Goal: Entertainment & Leisure: Consume media (video, audio)

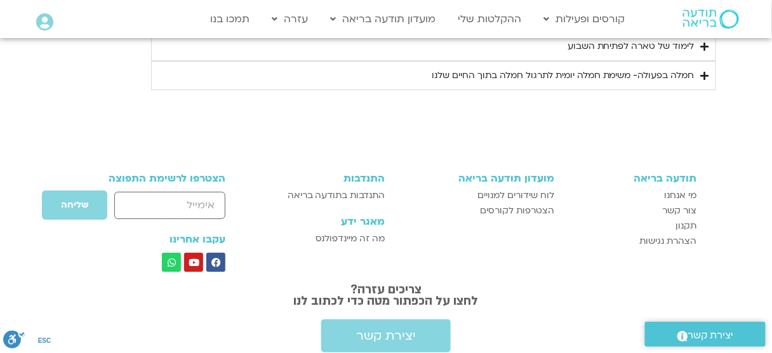
scroll to position [990, 0]
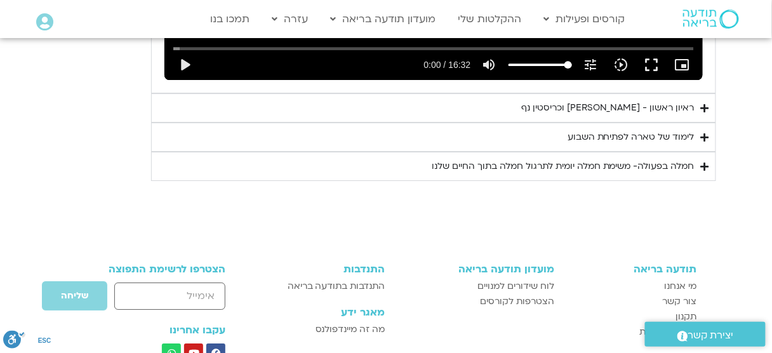
click at [593, 109] on div "ראיון ראשון - [PERSON_NAME] וכריסטין נף" at bounding box center [607, 107] width 173 height 15
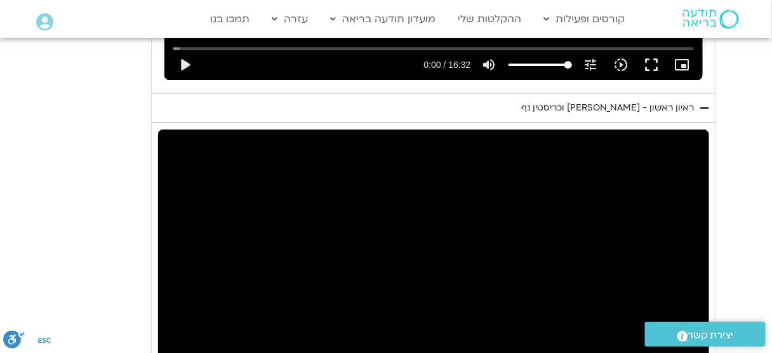
scroll to position [1142, 0]
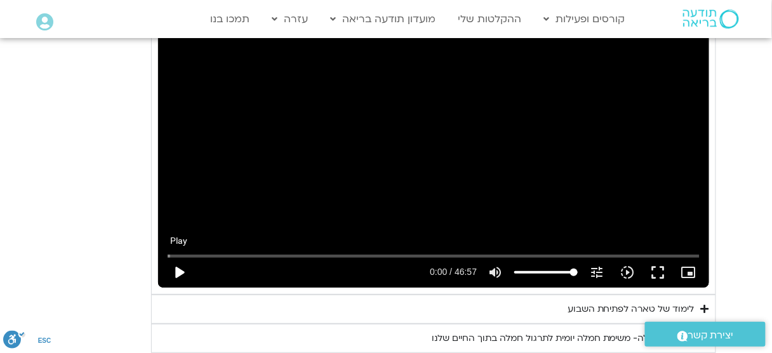
click at [179, 270] on button "play_arrow" at bounding box center [179, 272] width 30 height 30
type input "3.695554"
click at [662, 268] on button "fullscreen" at bounding box center [657, 272] width 30 height 30
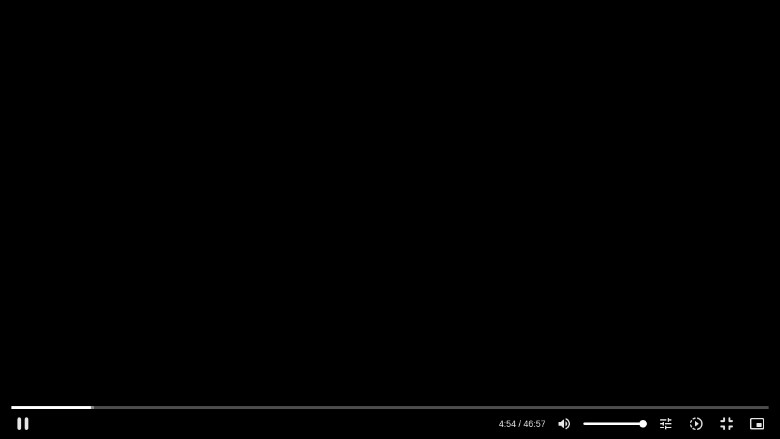
click at [763, 37] on div "Skip Ad 41:04 pause 4:54 / 46:57 volume_up Mute tune Resolution Auto 720p slow_…" at bounding box center [390, 219] width 780 height 439
click at [335, 187] on div "Skip Ad 41:04 play_arrow 4:54 / 46:57 volume_up Mute tune Resolution Auto 720p …" at bounding box center [390, 219] width 780 height 439
click at [335, 187] on div "Skip Ad 41:04 pause 4:55 / 46:57 volume_up Mute tune Resolution Auto 720p slow_…" at bounding box center [390, 219] width 780 height 439
type input "295.204496"
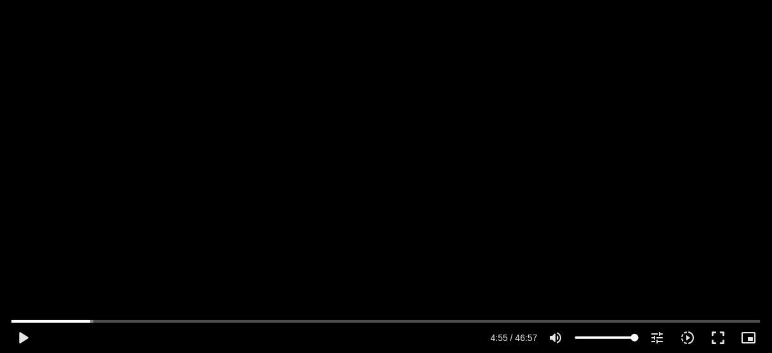
scroll to position [888, 0]
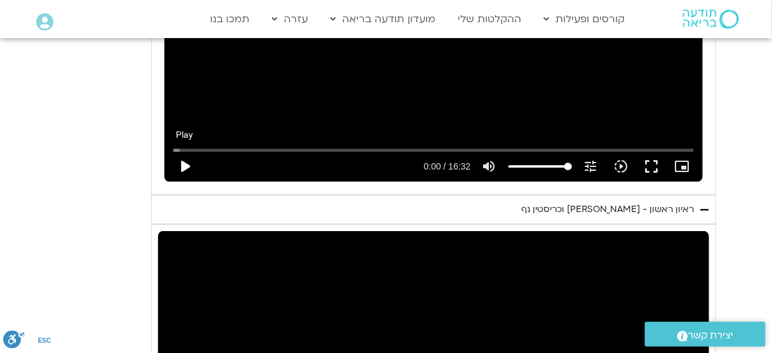
click at [182, 162] on button "play_arrow" at bounding box center [184, 166] width 30 height 30
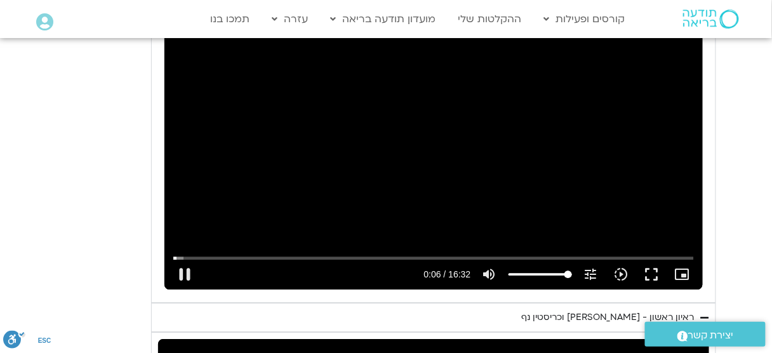
scroll to position [787, 0]
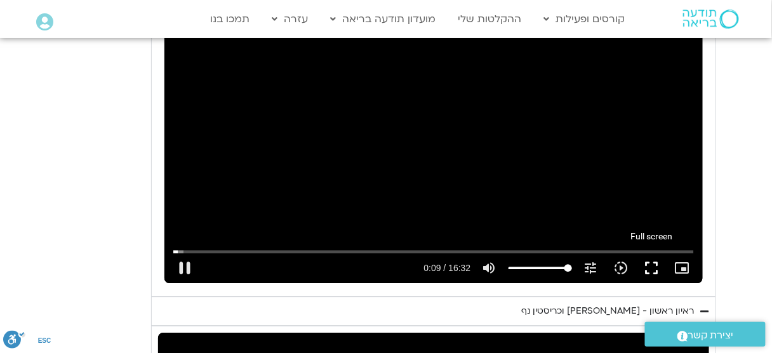
click at [649, 264] on button "fullscreen" at bounding box center [652, 268] width 30 height 30
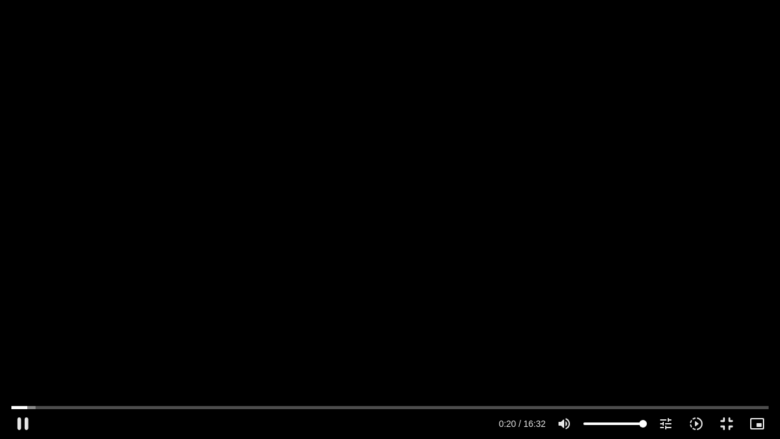
click at [702, 130] on div "Skip Ad 15:54 pause 0:20 / 16:32 volume_up Mute tune Resolution Auto 240p slow_…" at bounding box center [390, 219] width 780 height 439
type input "21.068981"
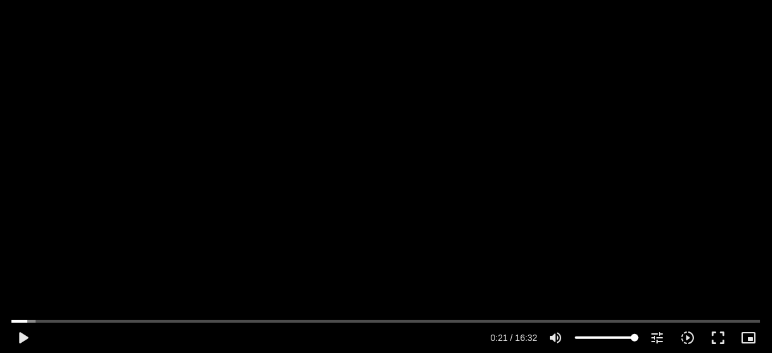
scroll to position [1212, 0]
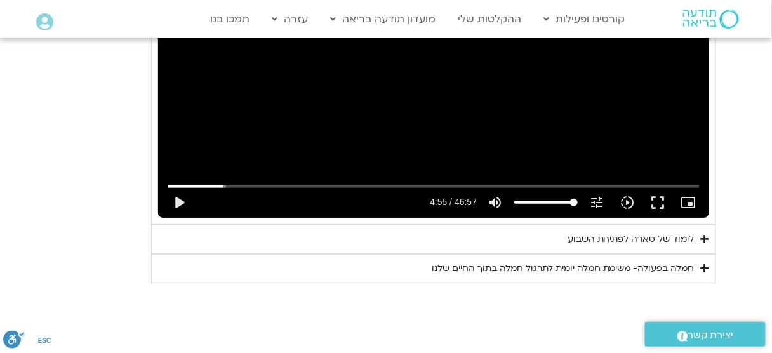
click at [682, 238] on div "לימוד של טארה לפתיחת השבוע" at bounding box center [630, 239] width 127 height 15
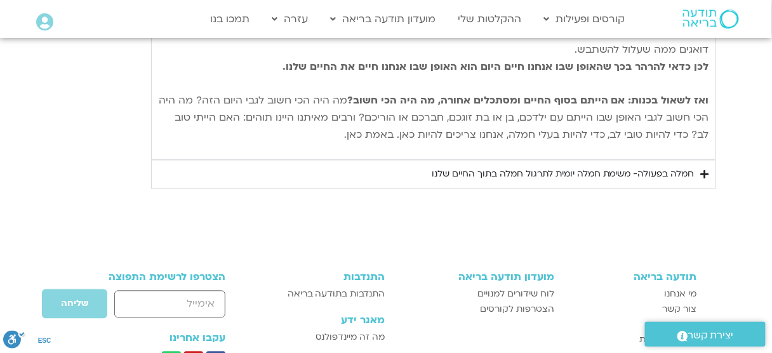
scroll to position [1720, 0]
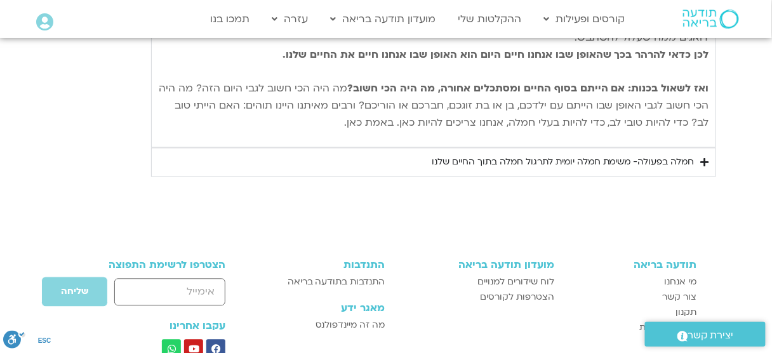
click at [666, 161] on div "חמלה בפעולה- משימת חמלה יומית לתרגול חמלה בתוך החיים שלנו" at bounding box center [563, 162] width 263 height 15
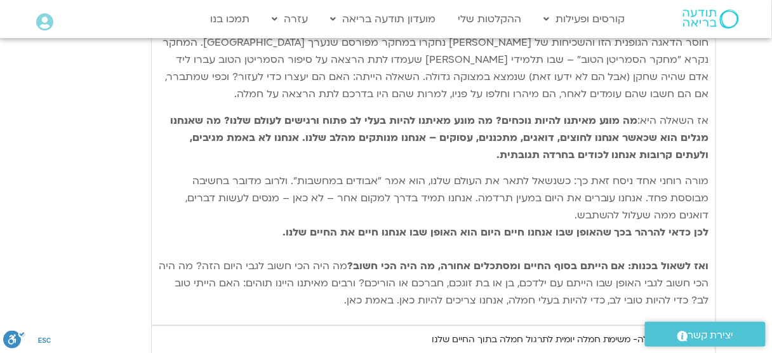
scroll to position [1466, 0]
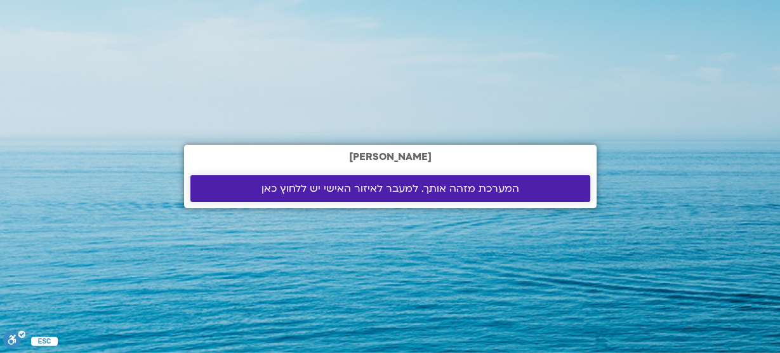
click at [373, 190] on span "המערכת מזהה אותך. למעבר לאיזור האישי יש ללחוץ כאן" at bounding box center [390, 188] width 258 height 11
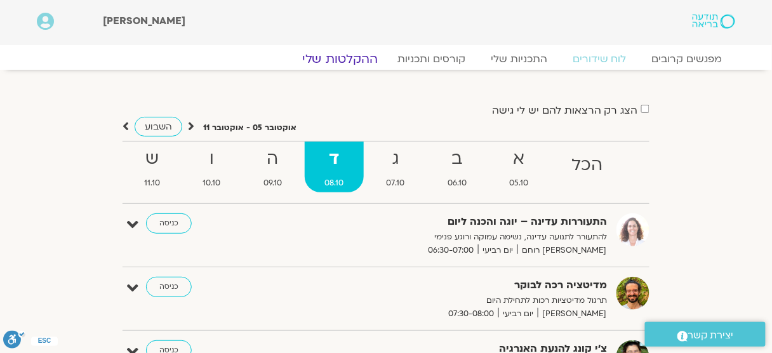
click at [356, 56] on link "ההקלטות שלי" at bounding box center [340, 58] width 107 height 15
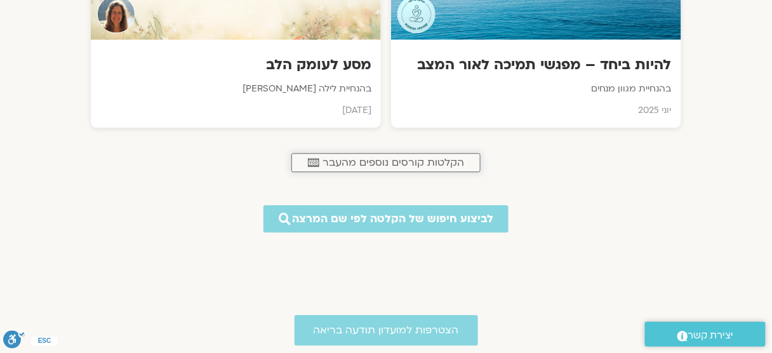
scroll to position [609, 0]
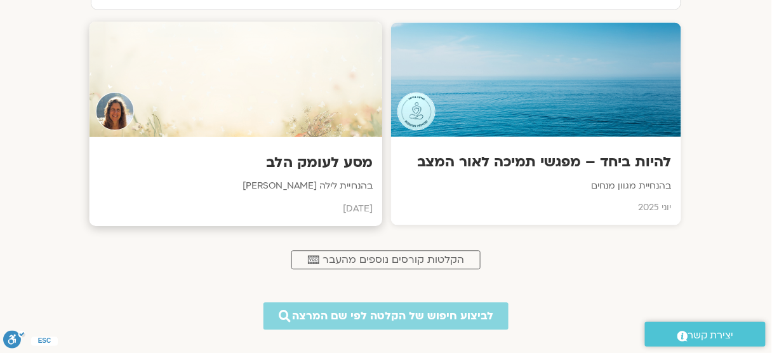
click at [338, 164] on h3 "מסע לעומק הלב" at bounding box center [236, 163] width 274 height 20
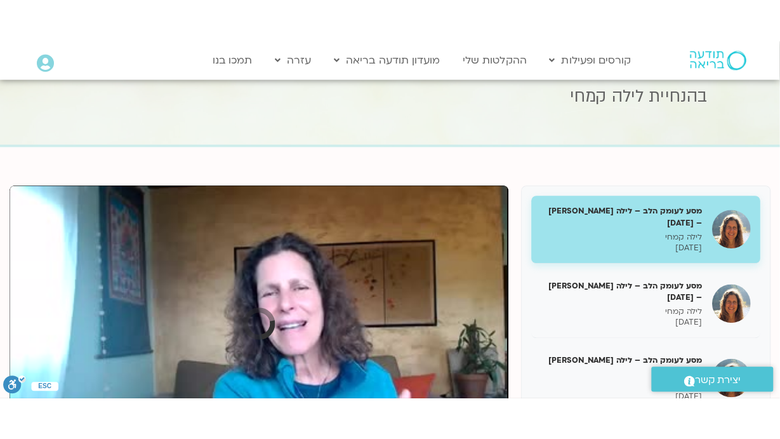
scroll to position [155, 0]
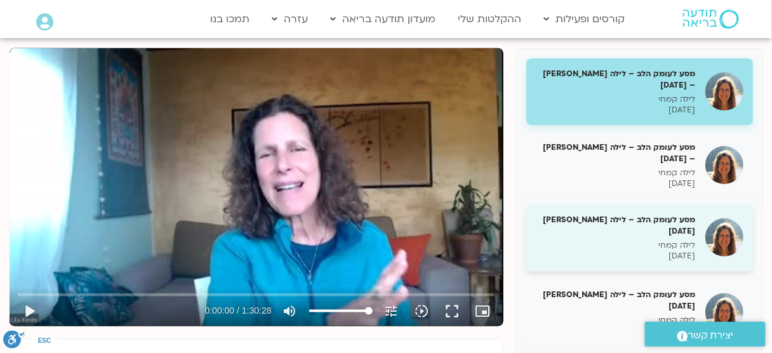
click at [608, 214] on h5 "מסע לעומק הלב – לילה קמחי 2/3/25" at bounding box center [616, 225] width 160 height 23
